Goal: Information Seeking & Learning: Learn about a topic

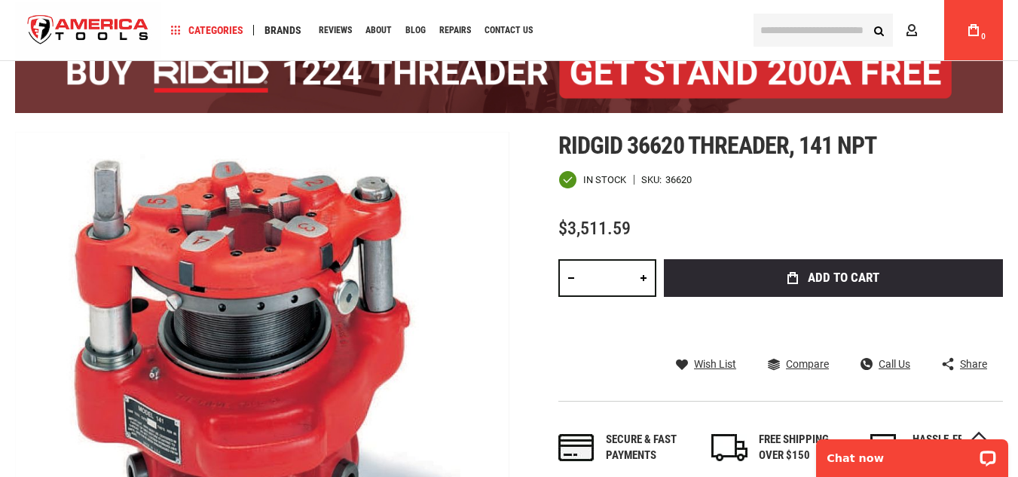
scroll to position [151, 0]
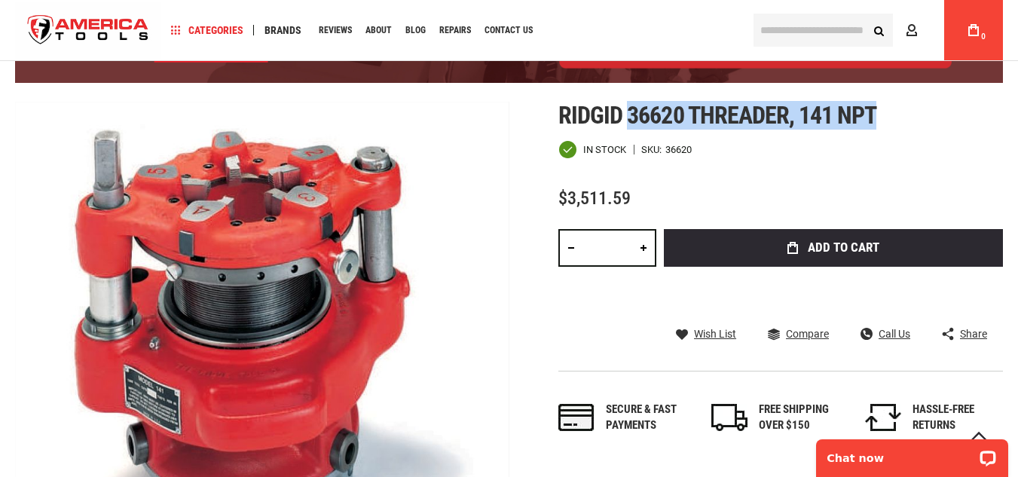
drag, startPoint x: 630, startPoint y: 117, endPoint x: 880, endPoint y: 103, distance: 251.2
click at [880, 103] on h1 "Ridgid 36620 threader, 141 npt" at bounding box center [780, 115] width 444 height 27
copy span "36620 threader, 141 npt"
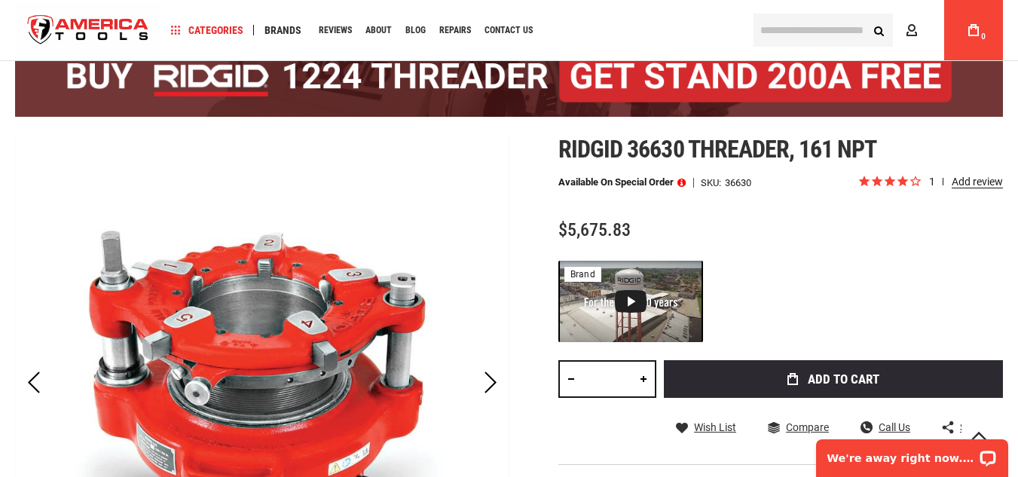
scroll to position [90, 0]
